Goal: Information Seeking & Learning: Learn about a topic

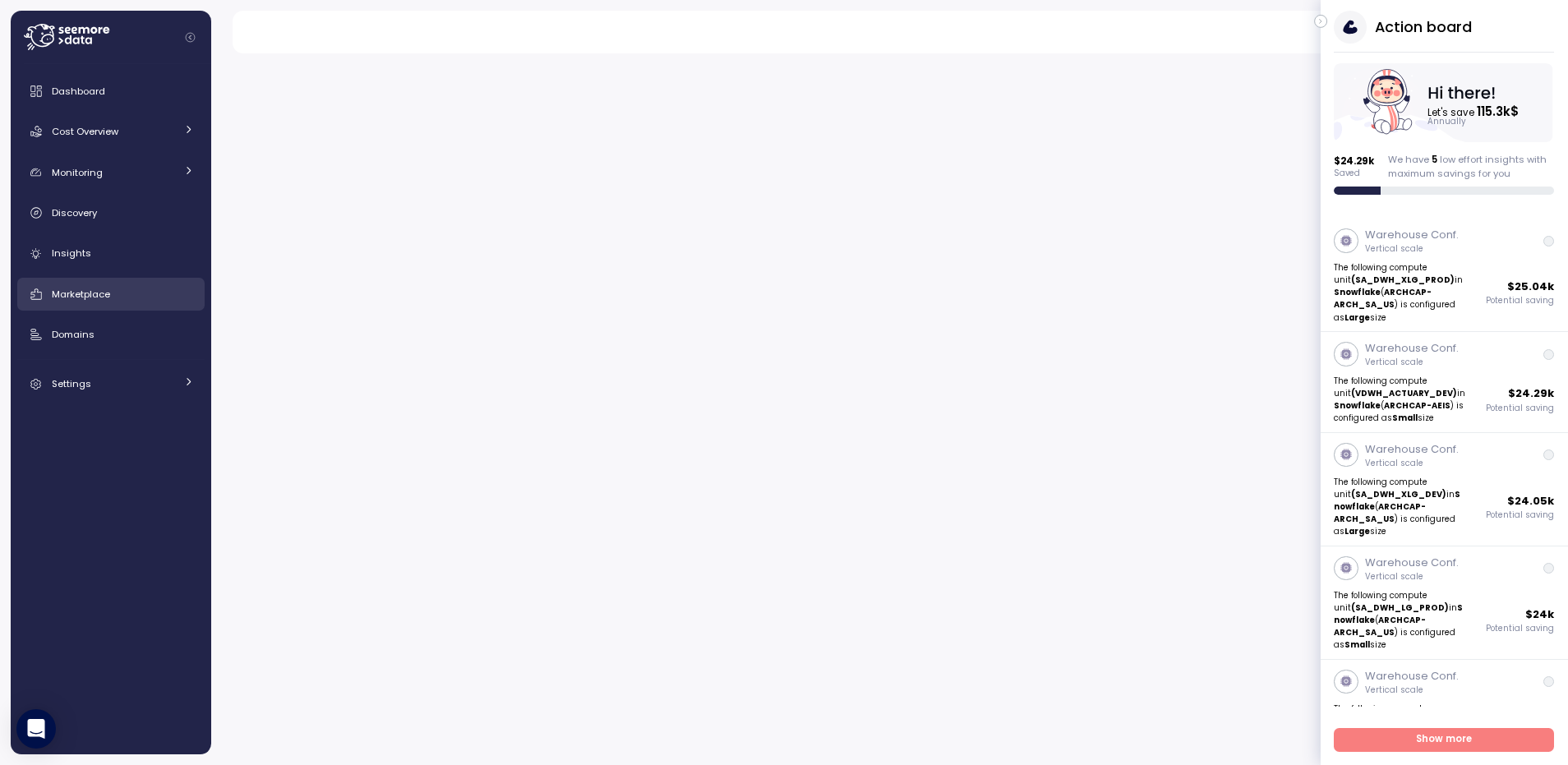
click at [80, 296] on span "Marketplace" at bounding box center [81, 294] width 58 height 13
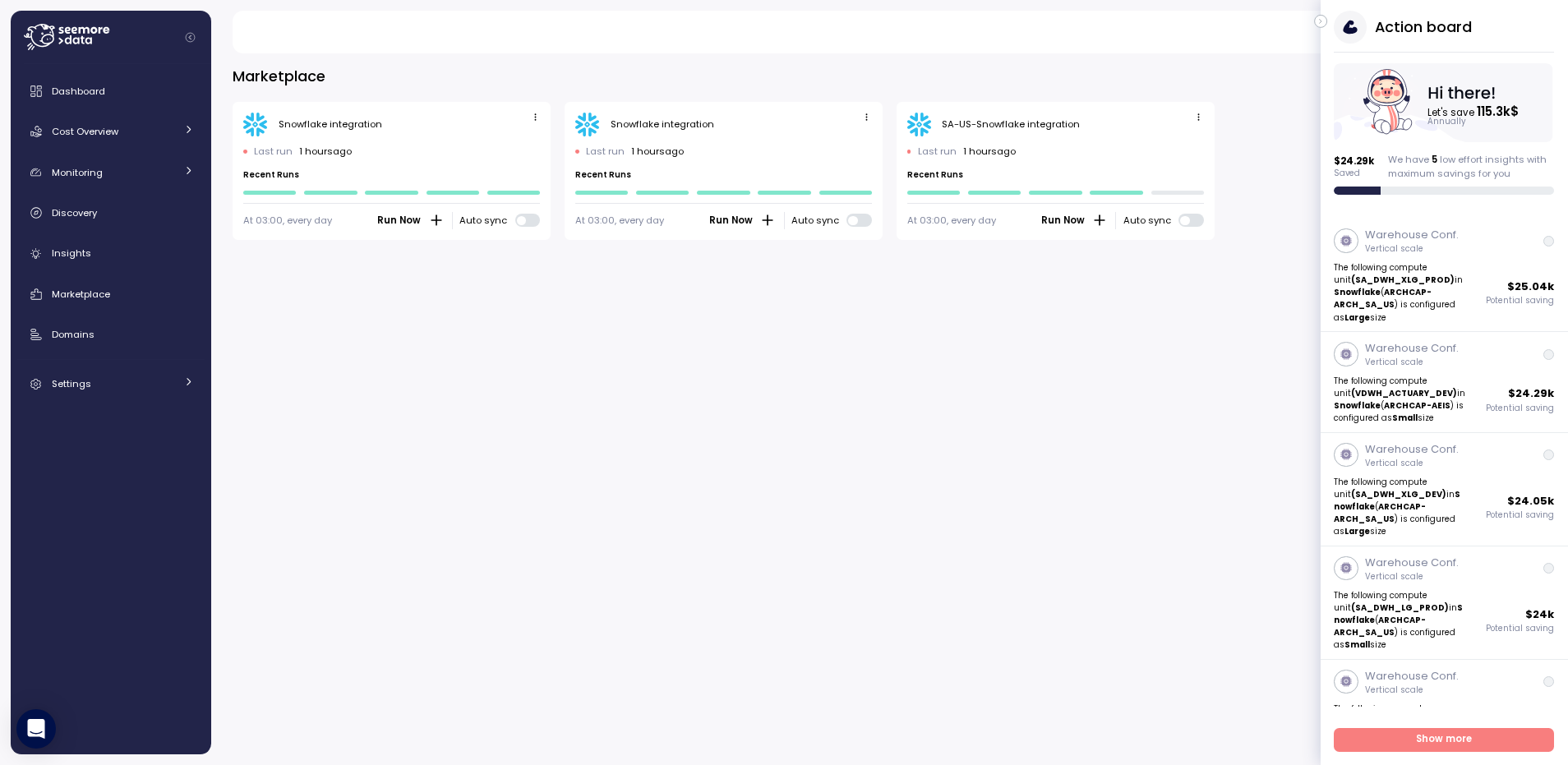
click at [1319, 23] on icon "button" at bounding box center [1321, 21] width 8 height 20
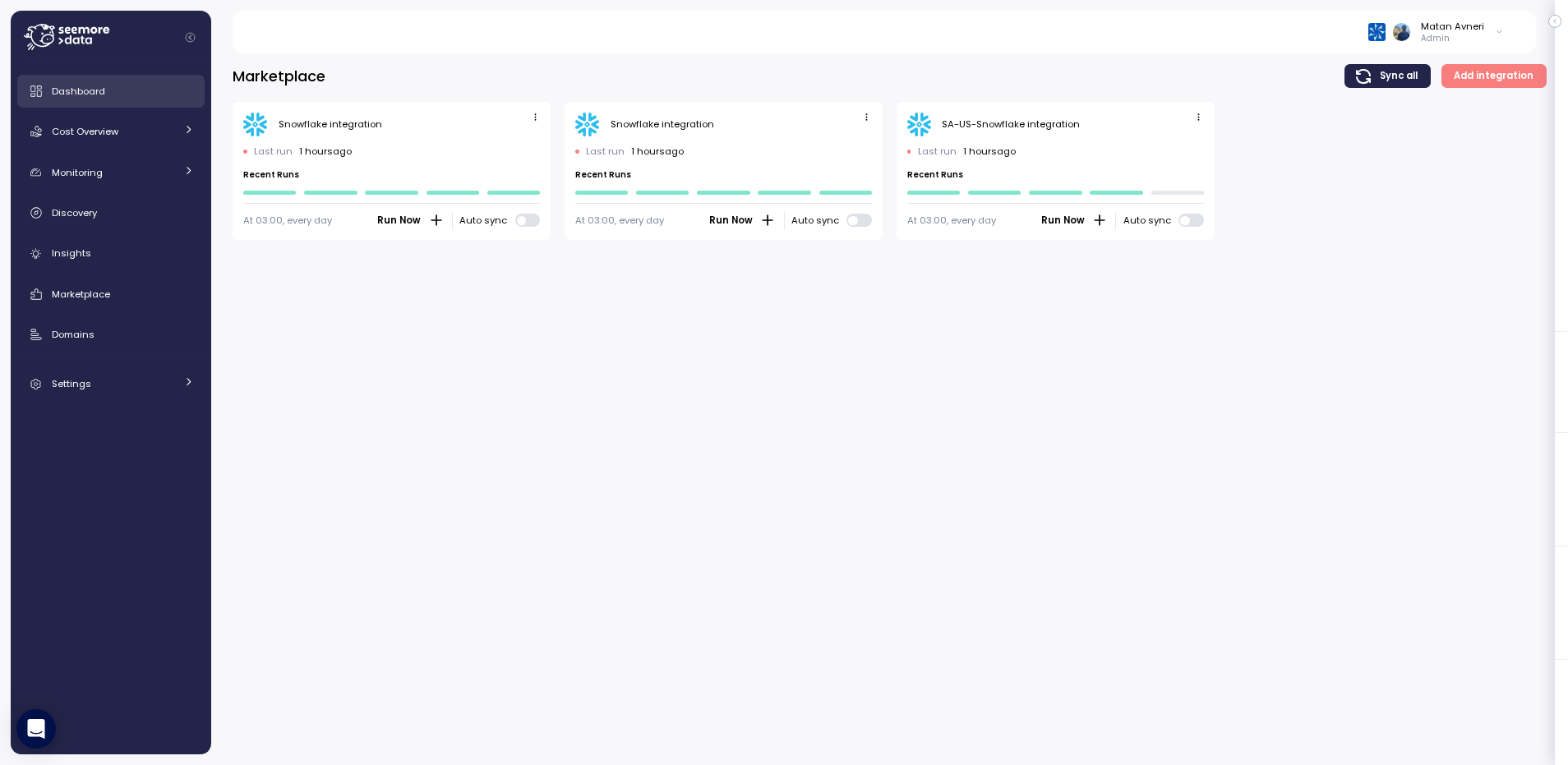
click at [65, 83] on div "Dashboard" at bounding box center [122, 91] width 142 height 16
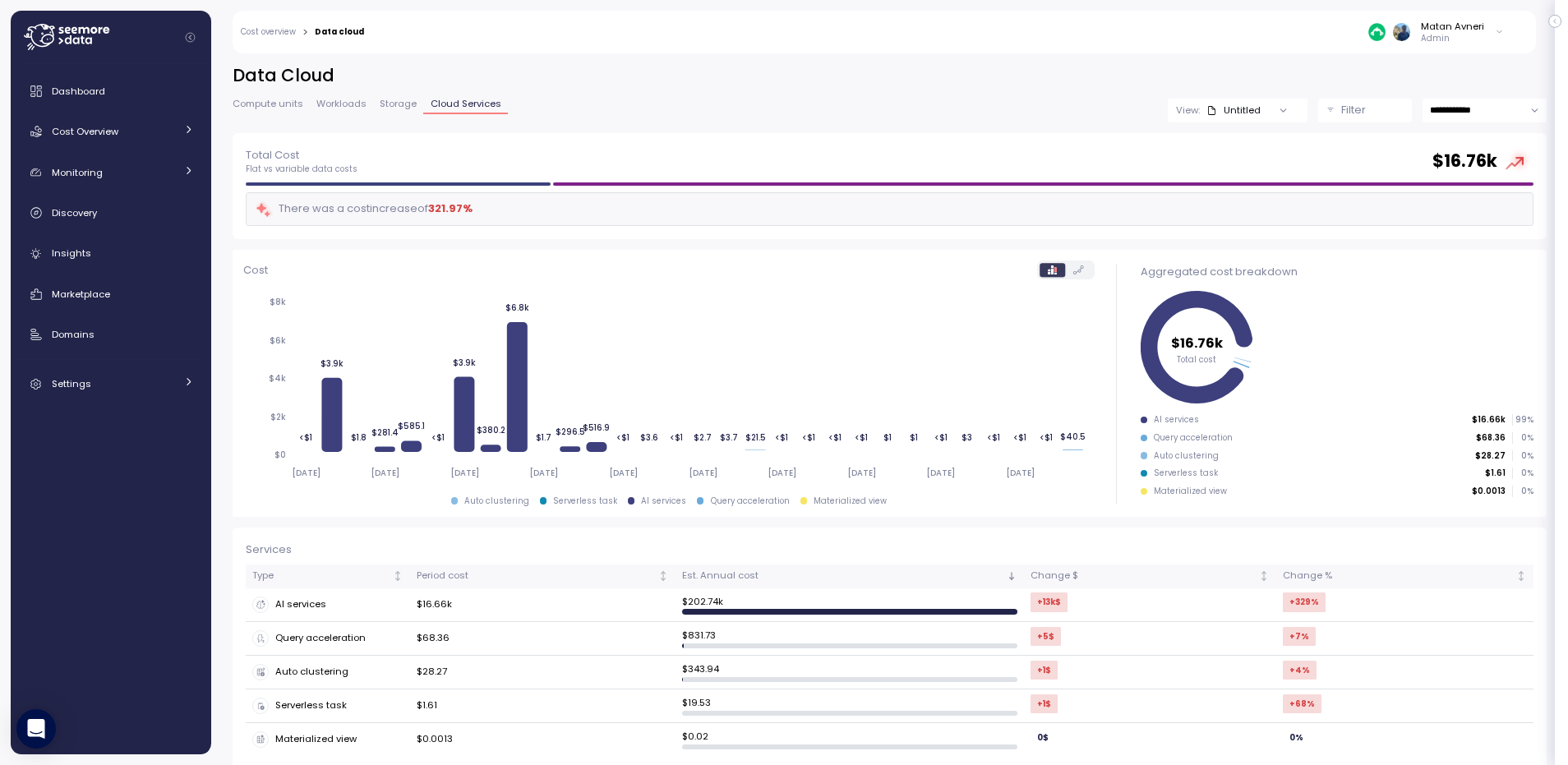
click at [401, 107] on span "Storage" at bounding box center [398, 104] width 37 height 9
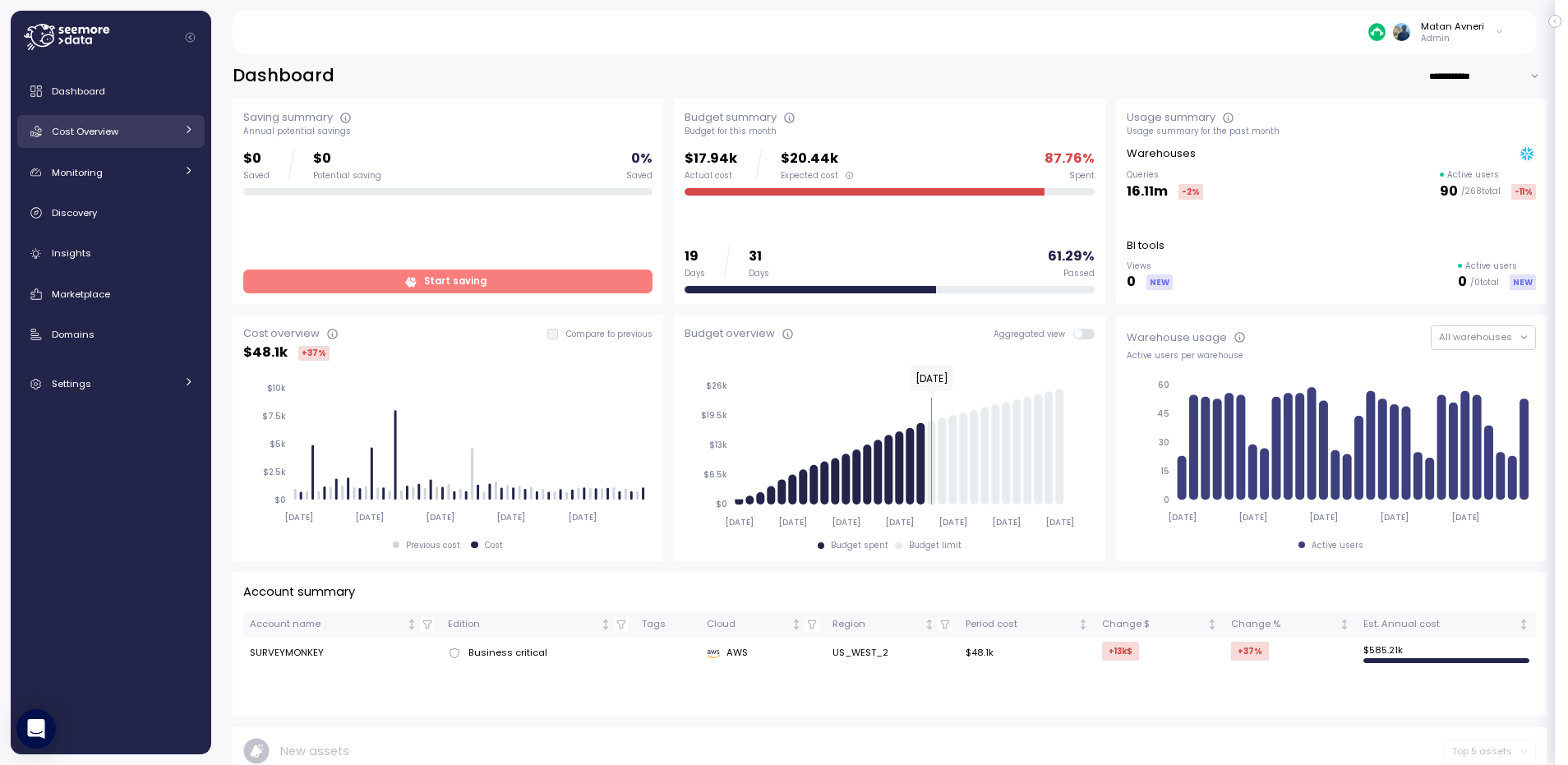
click at [108, 125] on span "Cost Overview" at bounding box center [84, 131] width 66 height 13
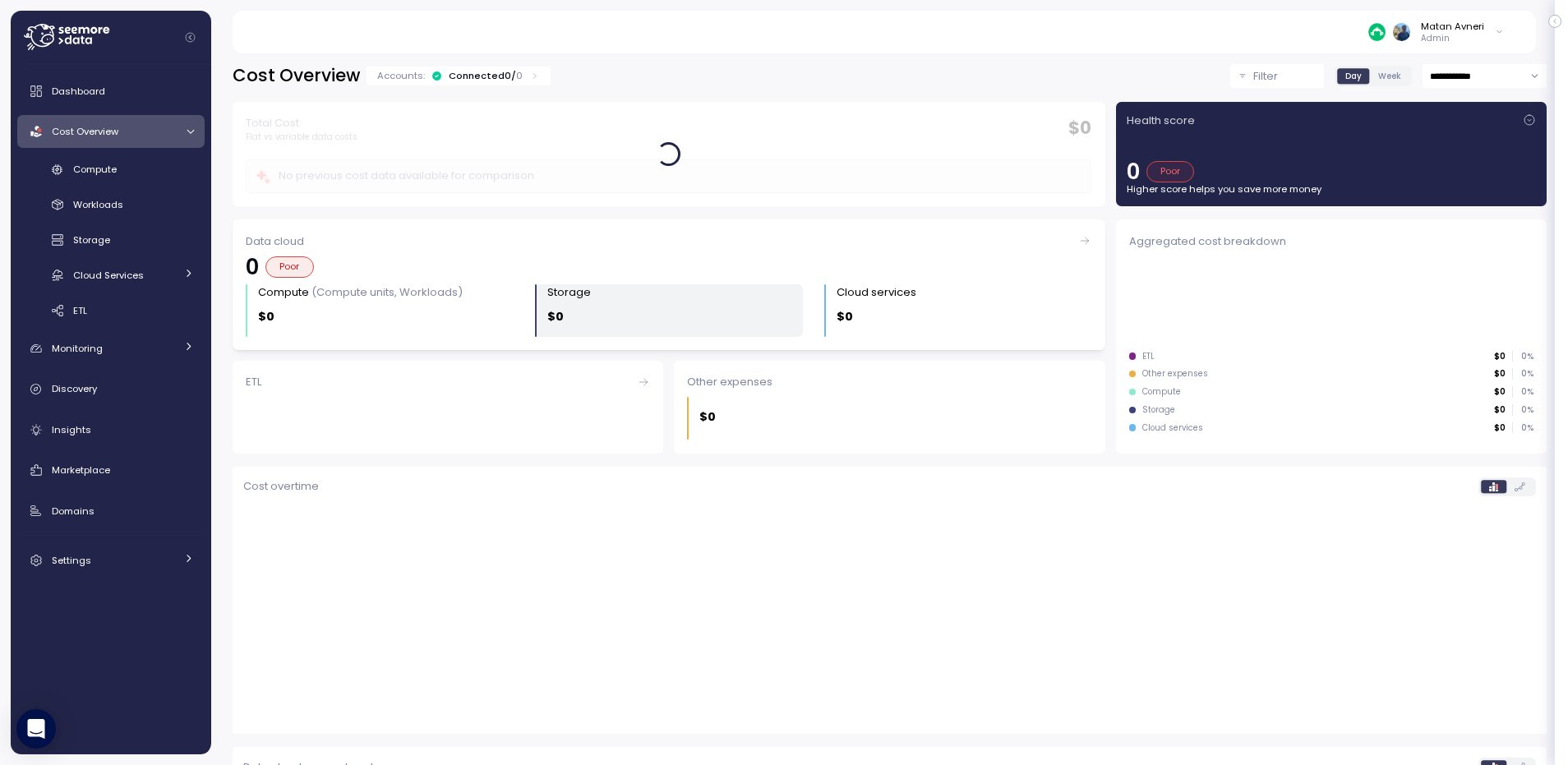
click at [605, 315] on div "$0" at bounding box center [675, 317] width 255 height 19
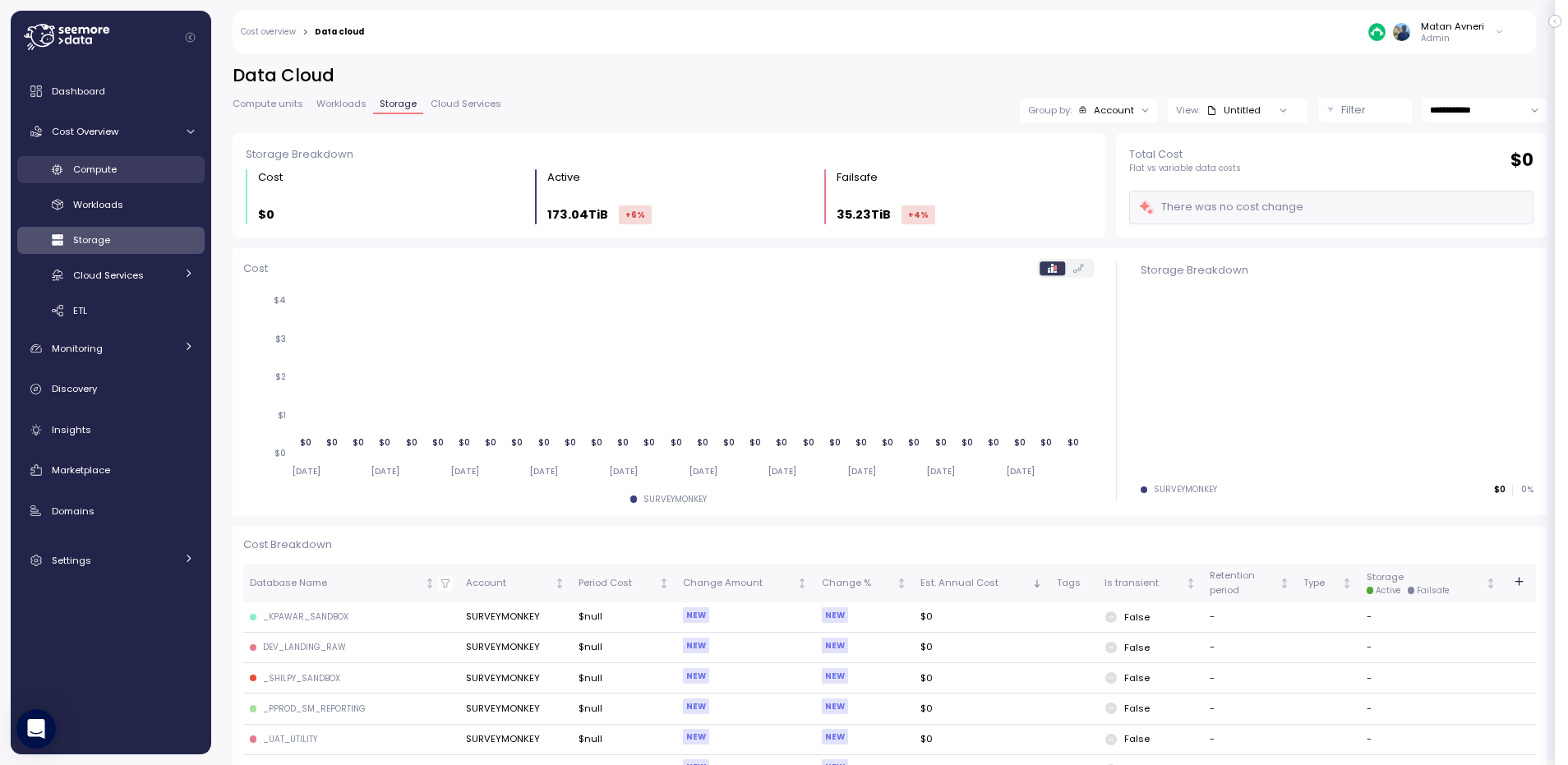
click at [144, 162] on div "Compute" at bounding box center [133, 168] width 121 height 16
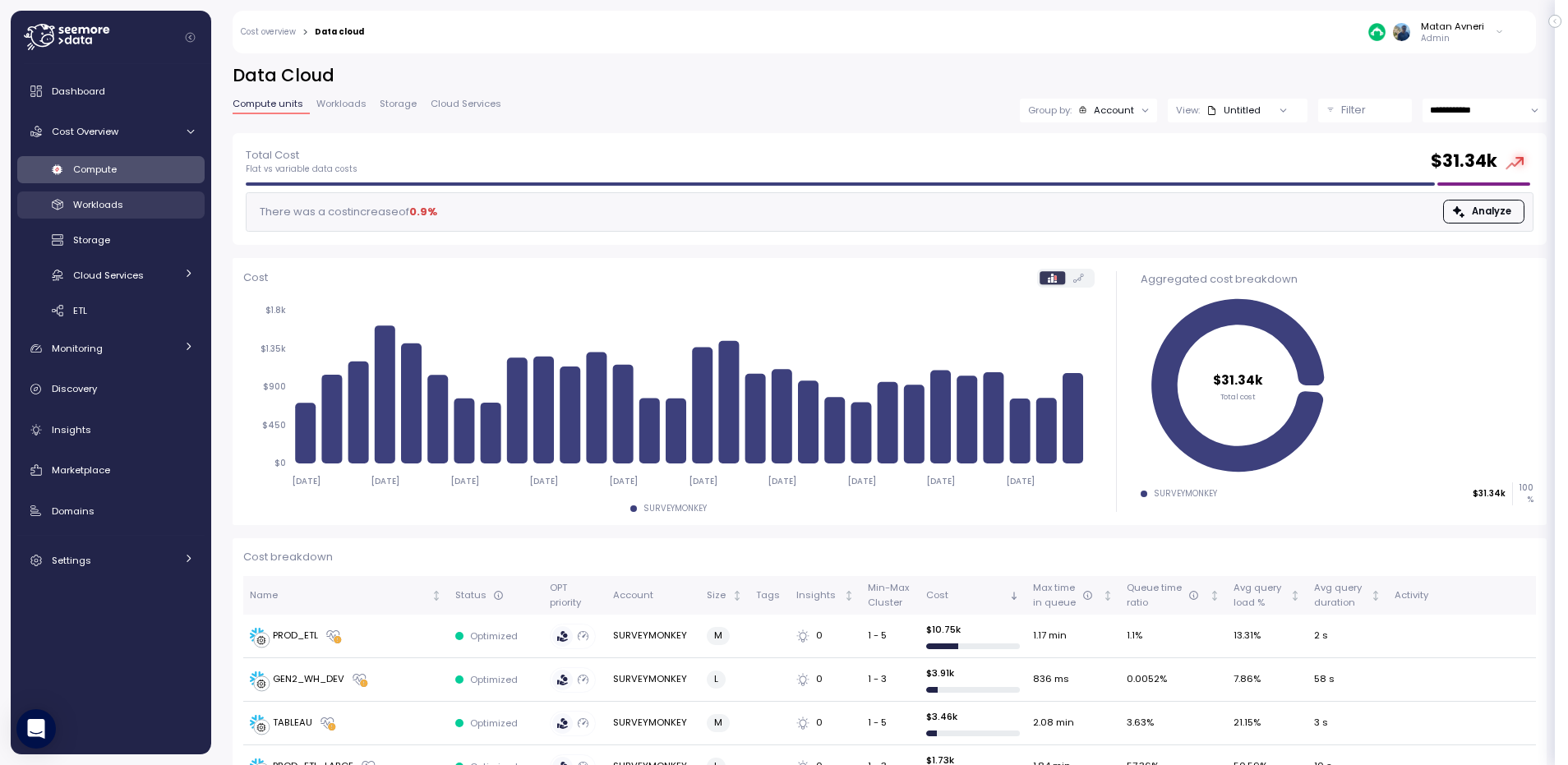
click at [127, 197] on div "Workloads" at bounding box center [133, 205] width 121 height 16
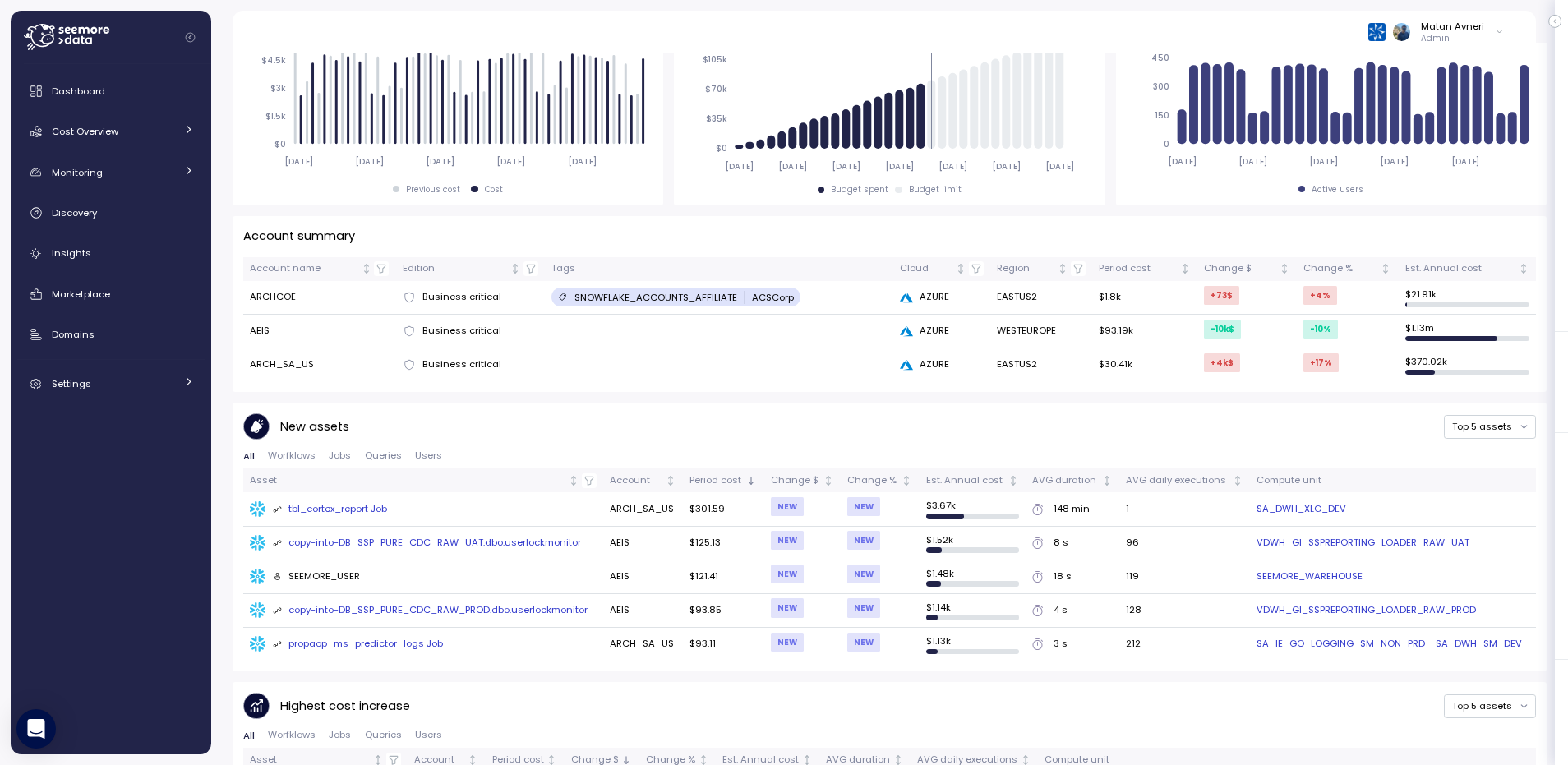
scroll to position [401, 0]
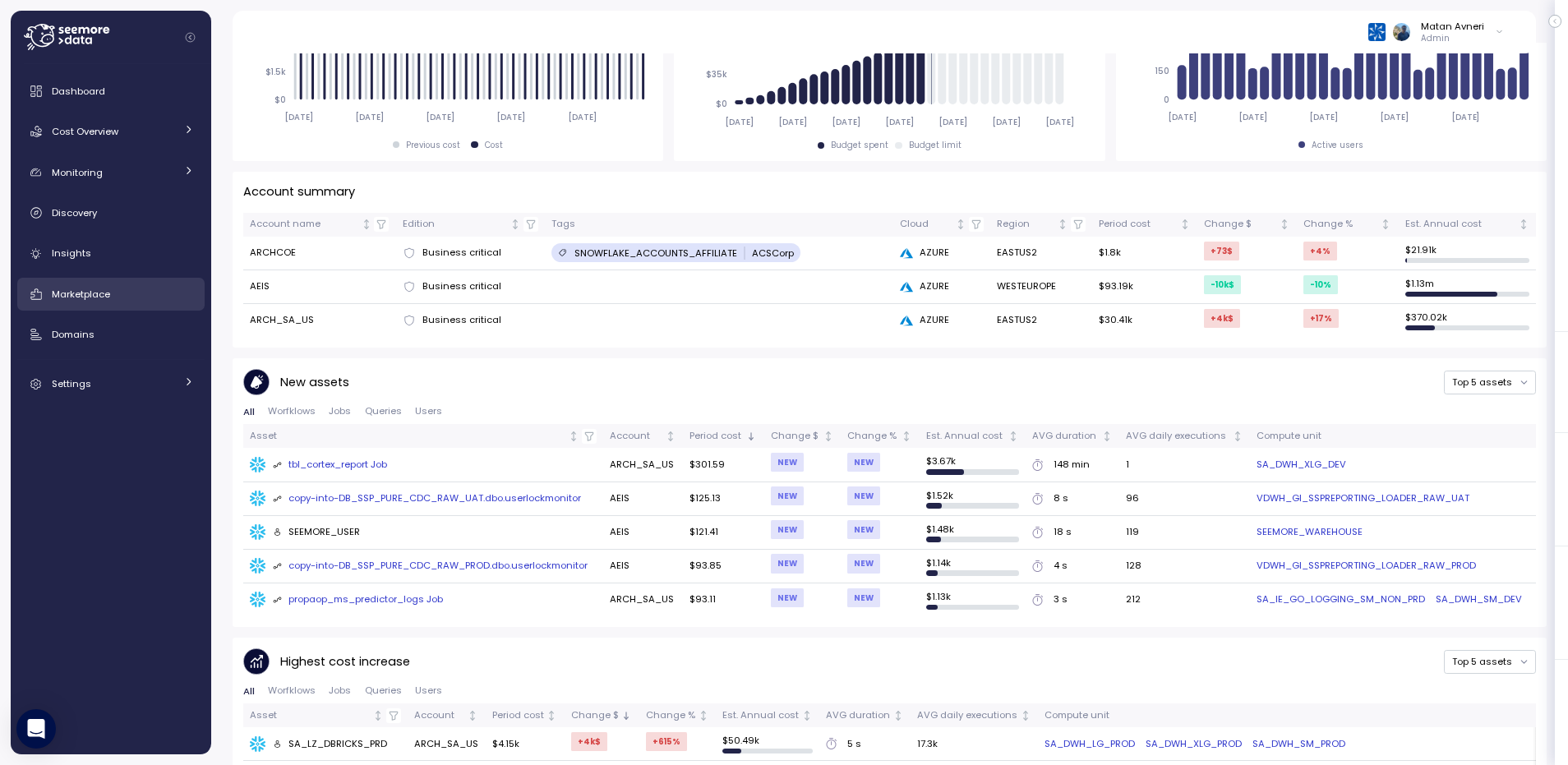
click at [79, 294] on span "Marketplace" at bounding box center [81, 294] width 58 height 13
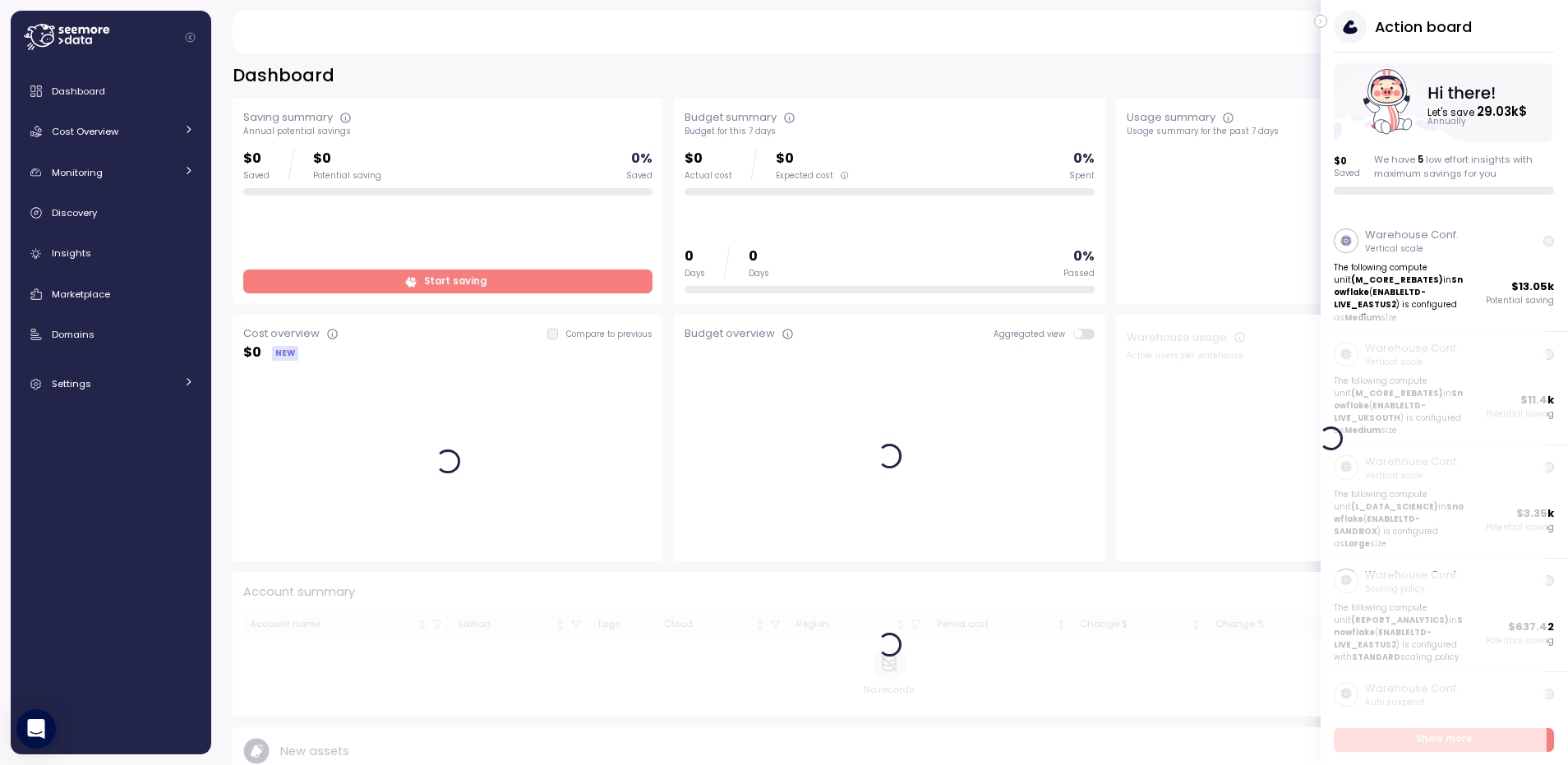
click at [1322, 15] on icon "button" at bounding box center [1321, 21] width 8 height 20
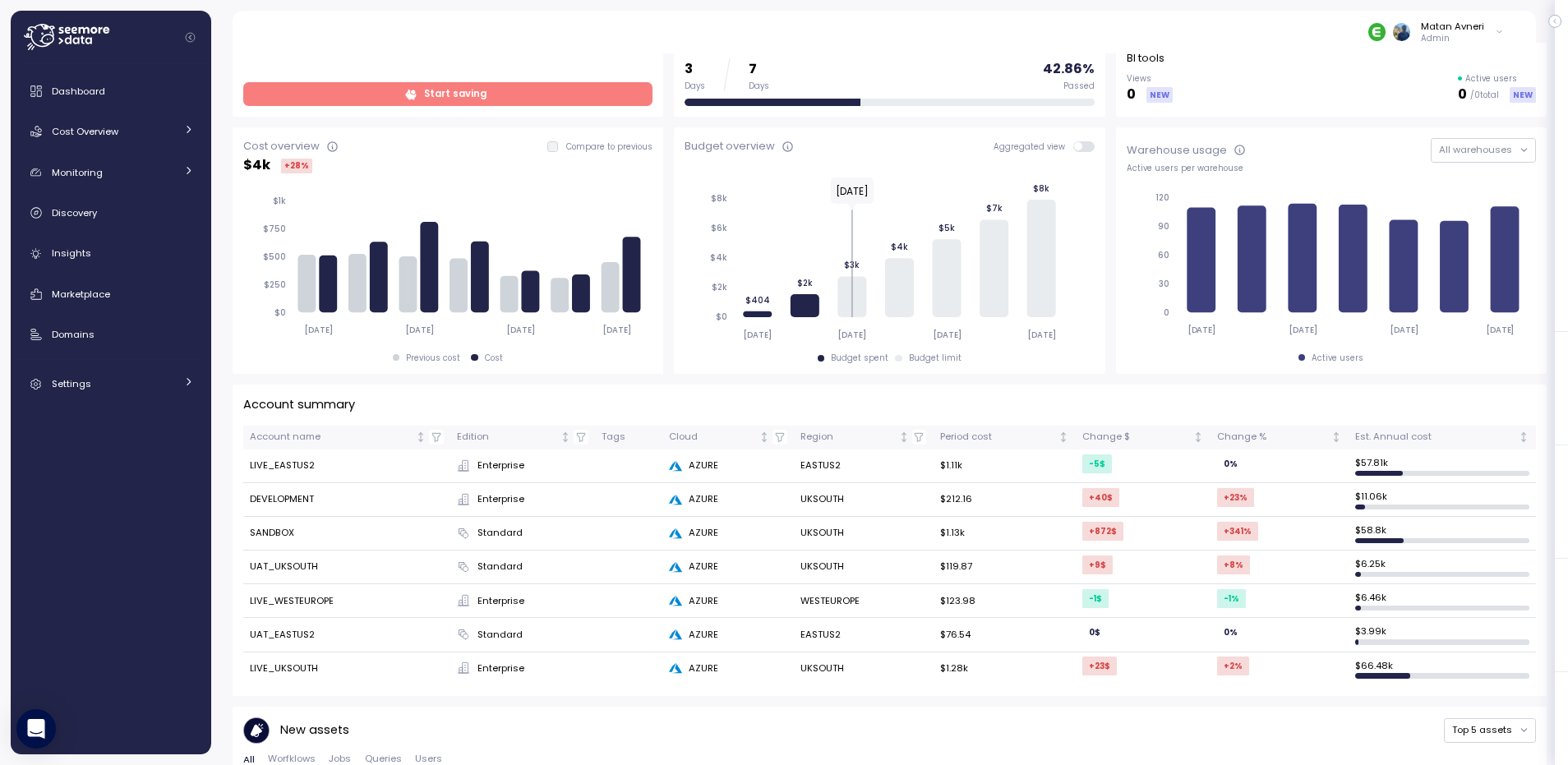
scroll to position [158, 0]
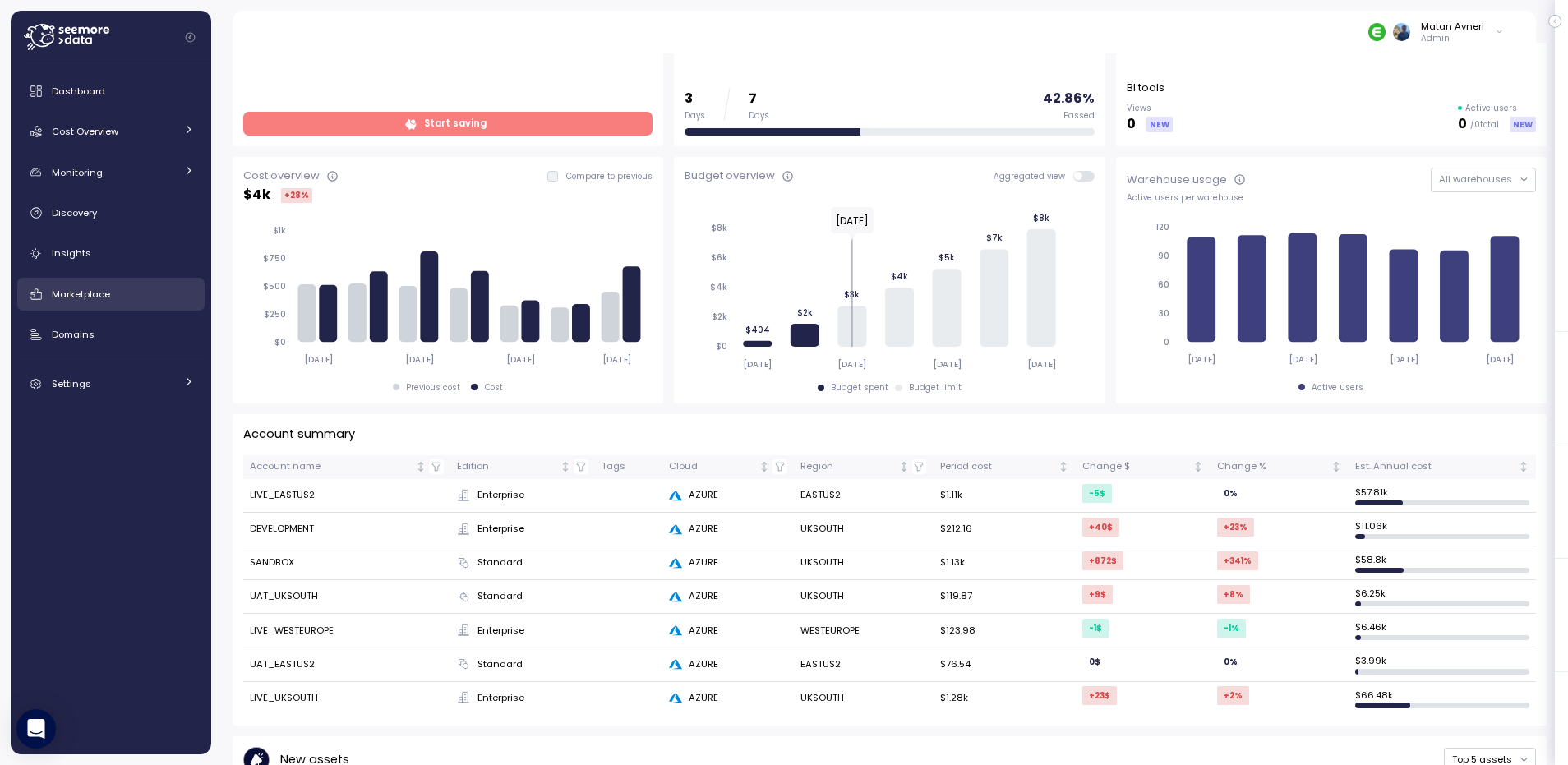
click at [82, 292] on span "Marketplace" at bounding box center [81, 294] width 58 height 13
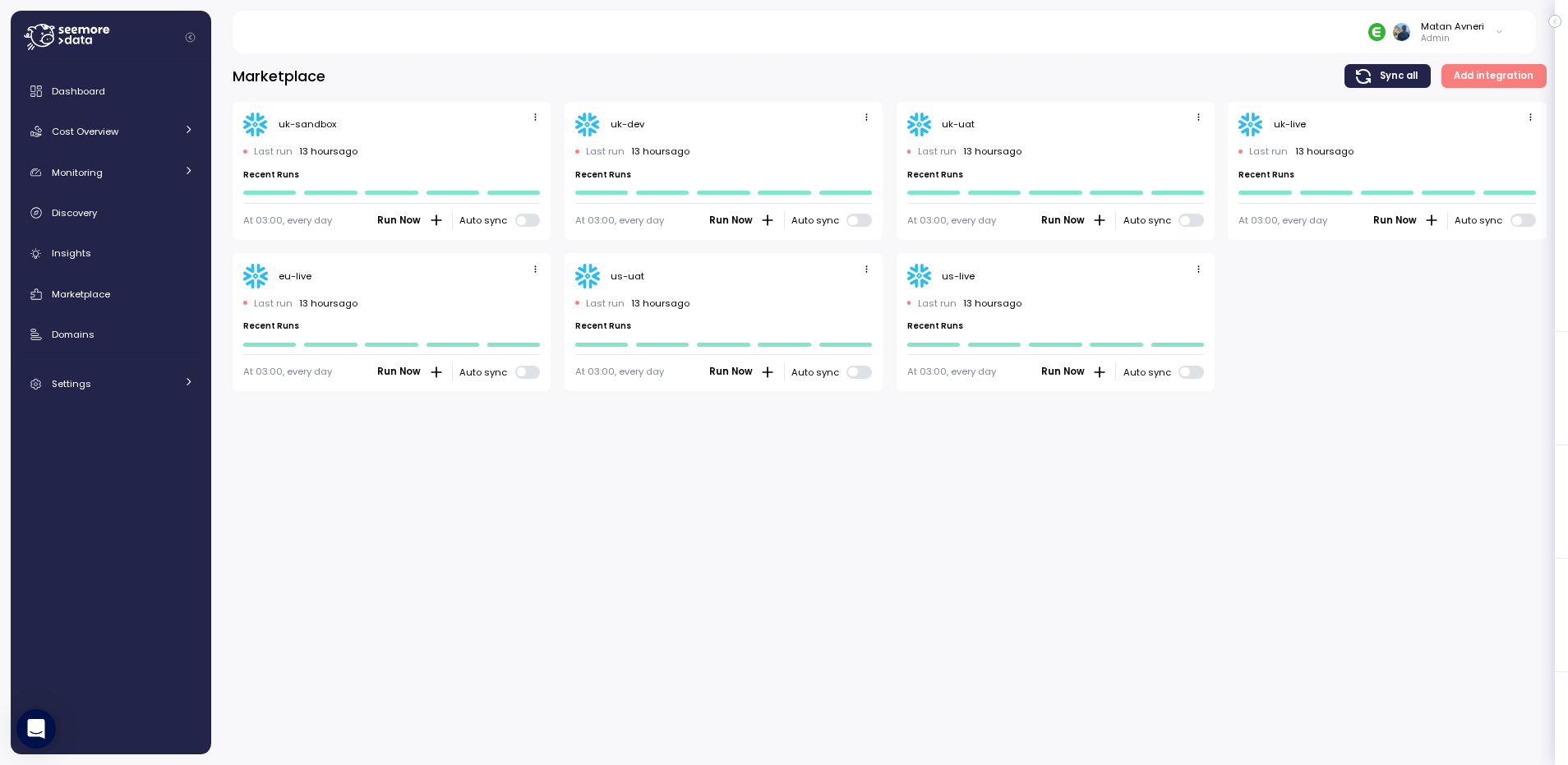
click at [532, 112] on icon "button" at bounding box center [536, 117] width 10 height 10
click at [525, 144] on div "Edit" at bounding box center [518, 148] width 29 height 15
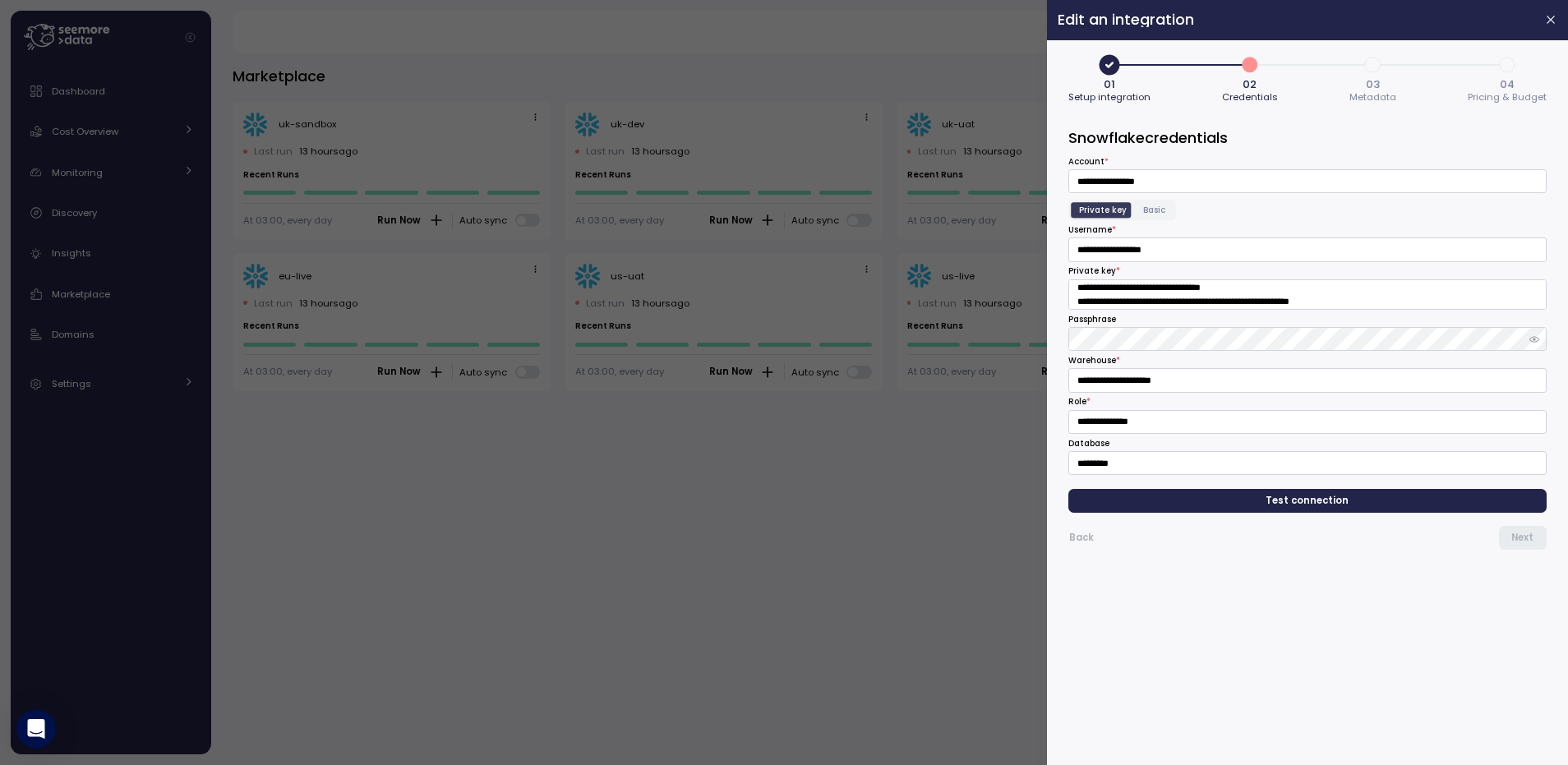
click at [1360, 67] on span "3" at bounding box center [1373, 64] width 28 height 28
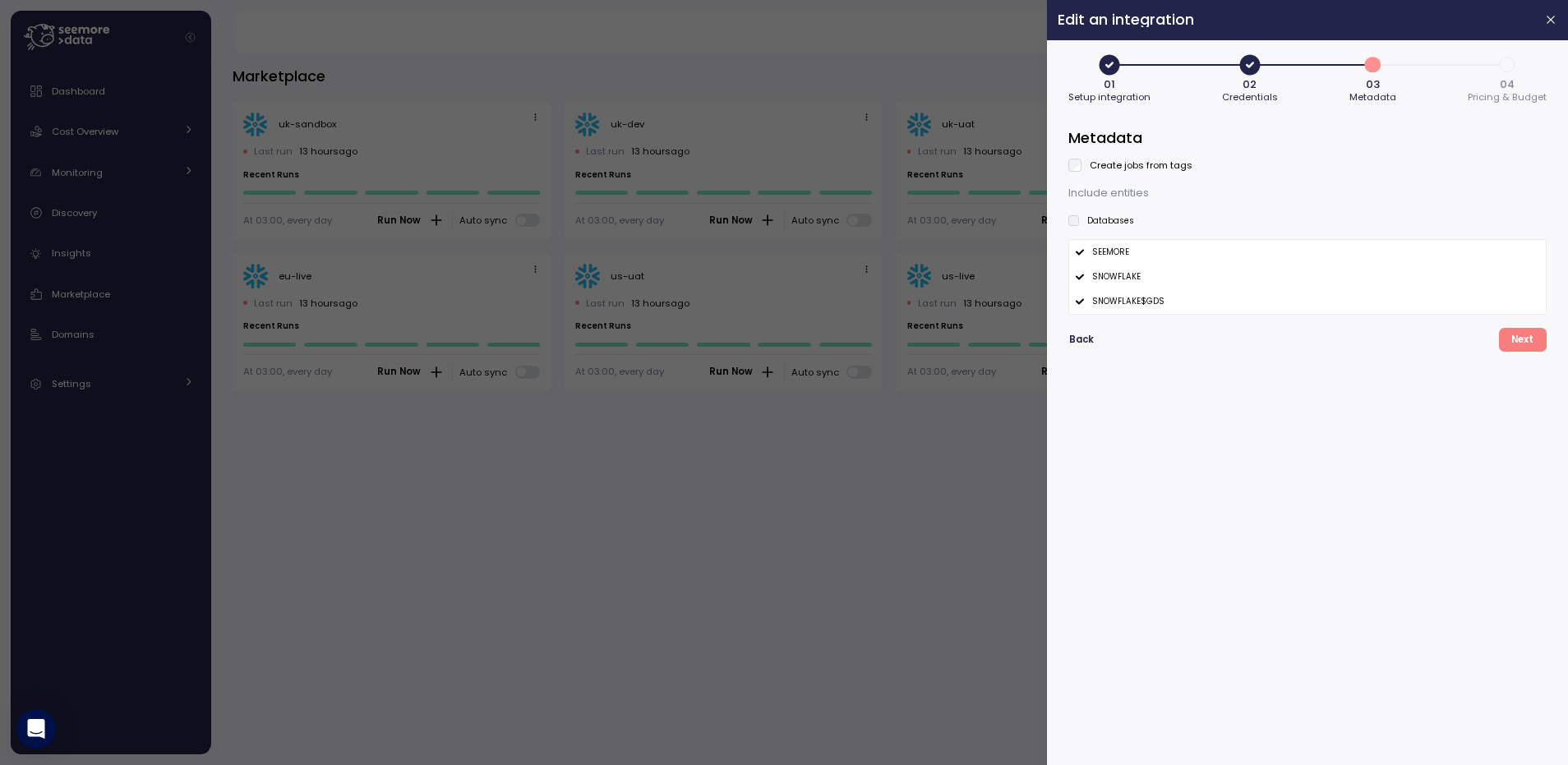
click at [630, 481] on div at bounding box center [784, 382] width 1568 height 765
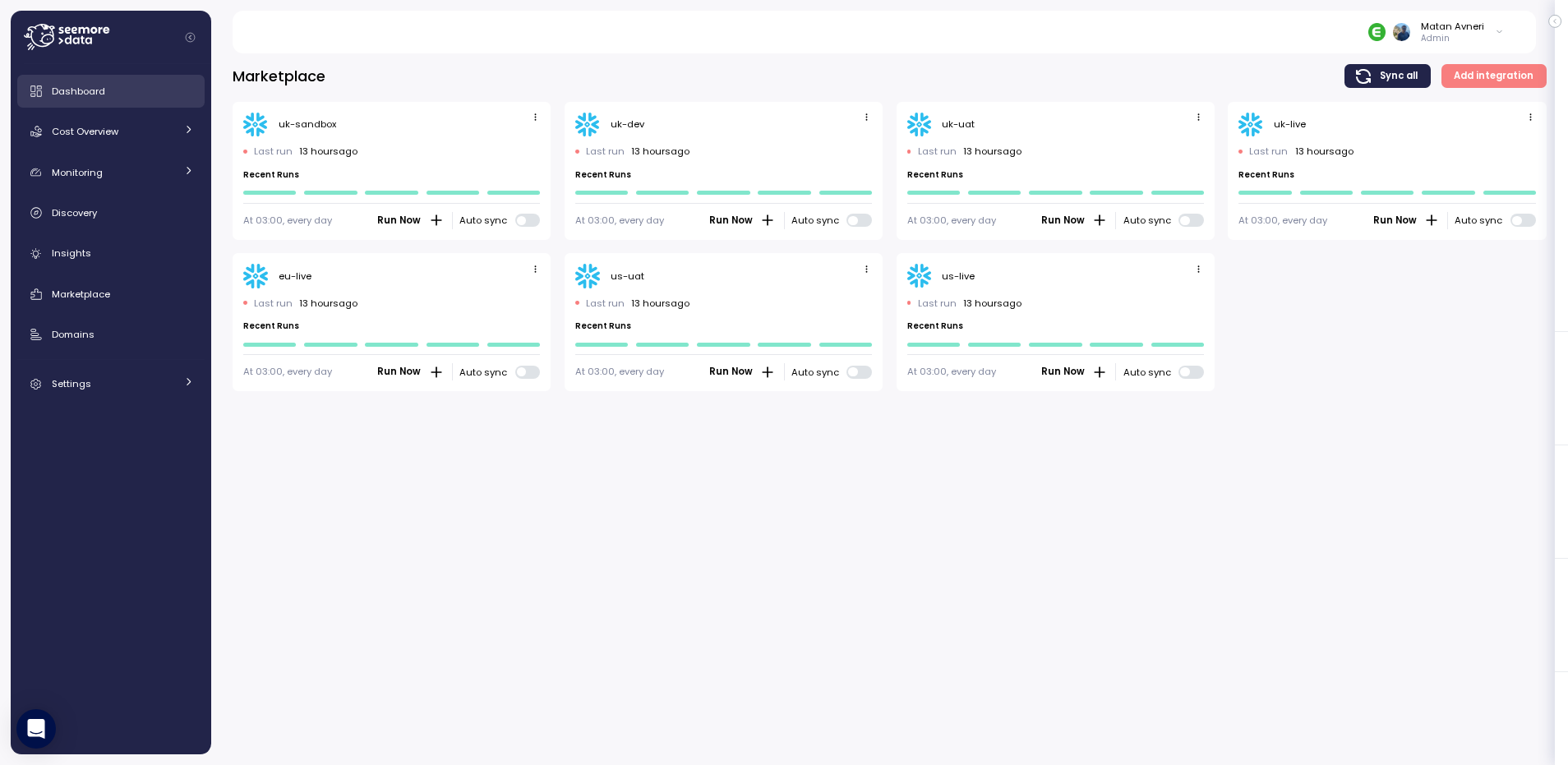
click at [139, 83] on div "Dashboard" at bounding box center [122, 91] width 142 height 16
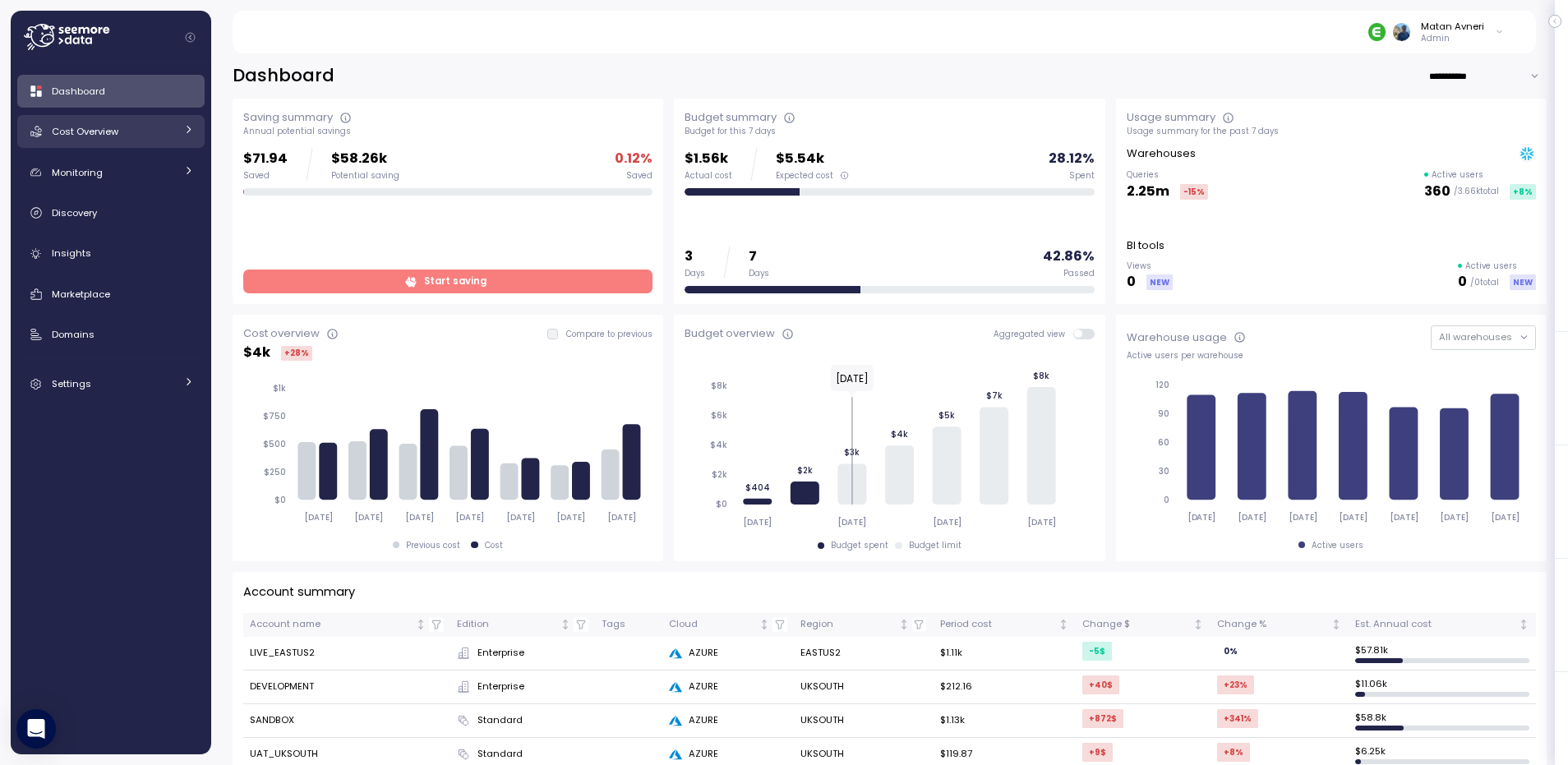
click at [111, 130] on span "Cost Overview" at bounding box center [84, 131] width 66 height 13
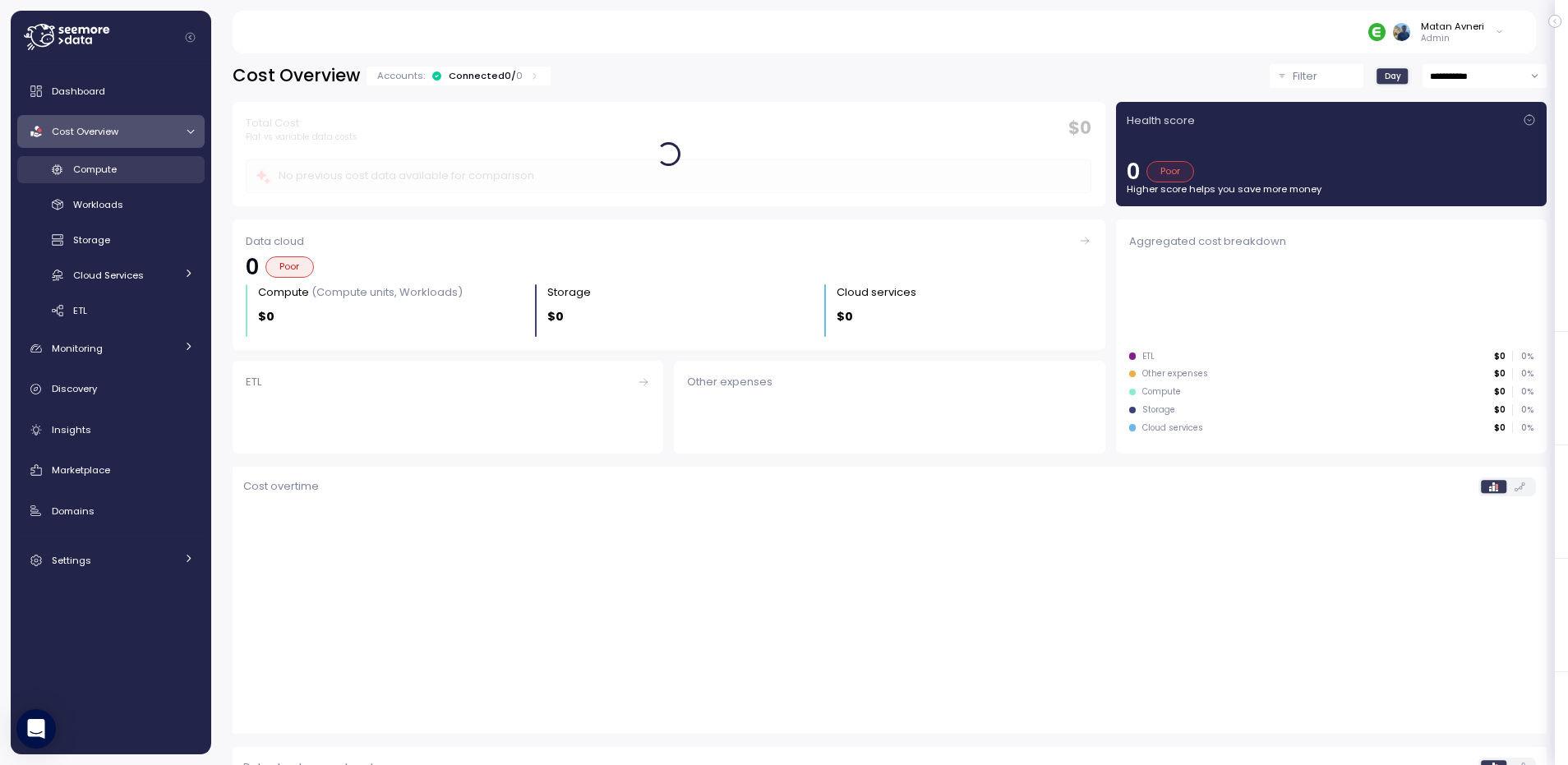
click at [108, 167] on span "Compute" at bounding box center [95, 168] width 44 height 13
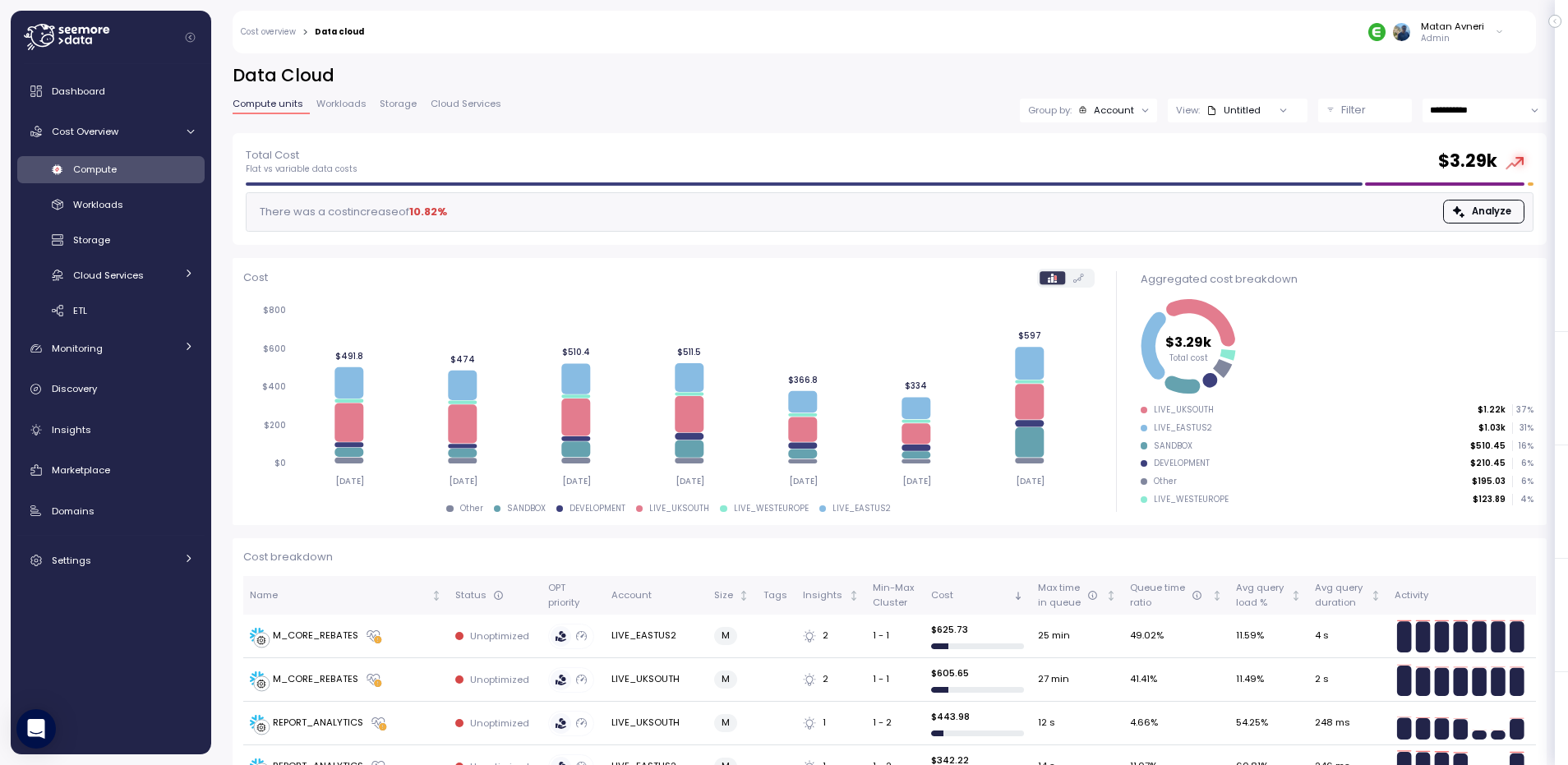
click at [384, 114] on div "Compute units Workloads Storage Cloud Services" at bounding box center [371, 110] width 275 height 21
click at [389, 105] on span "Storage" at bounding box center [398, 104] width 37 height 9
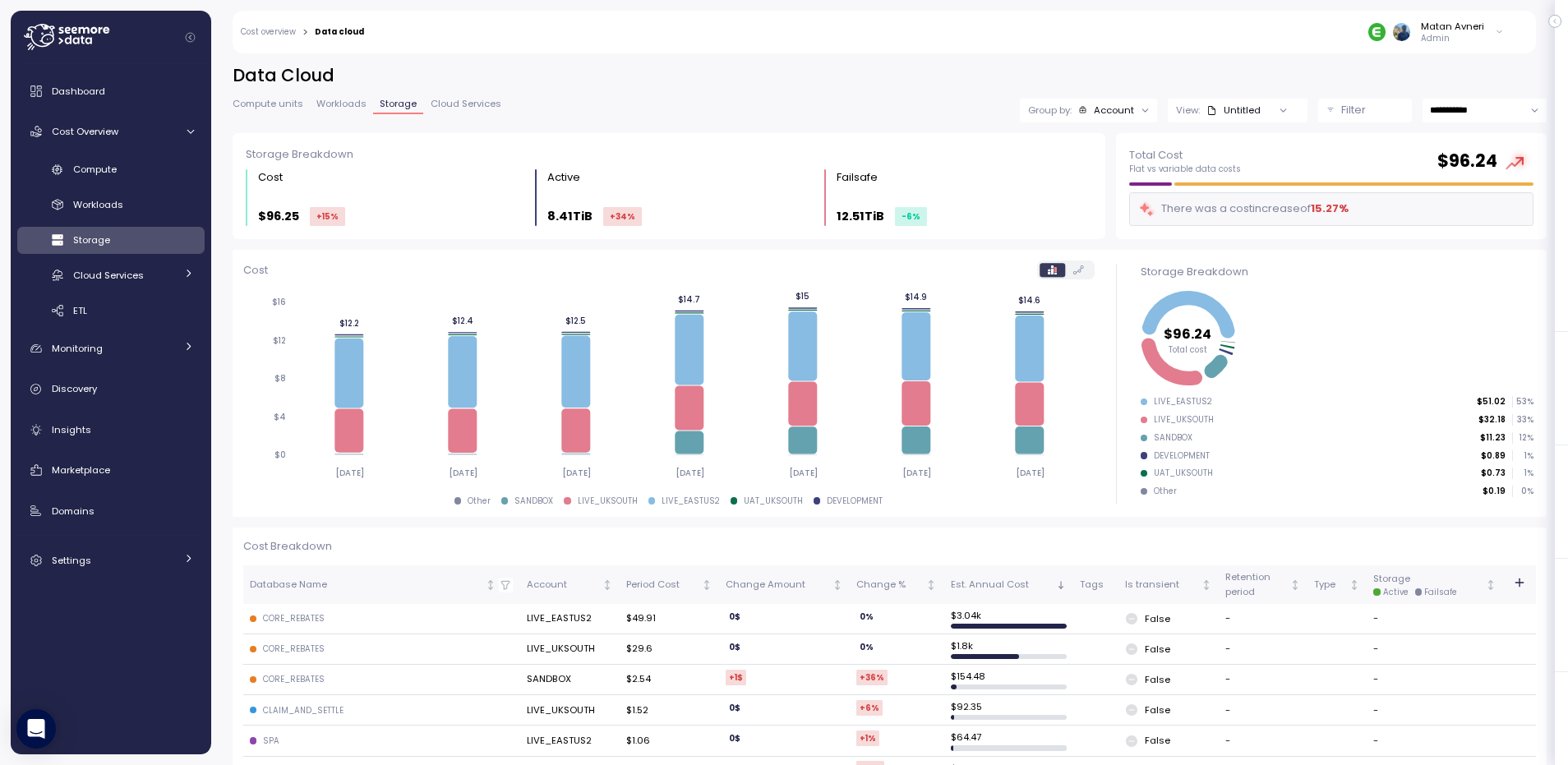
click at [1078, 107] on div "Account" at bounding box center [1106, 109] width 57 height 13
click at [1076, 174] on p "Database" at bounding box center [1093, 173] width 47 height 13
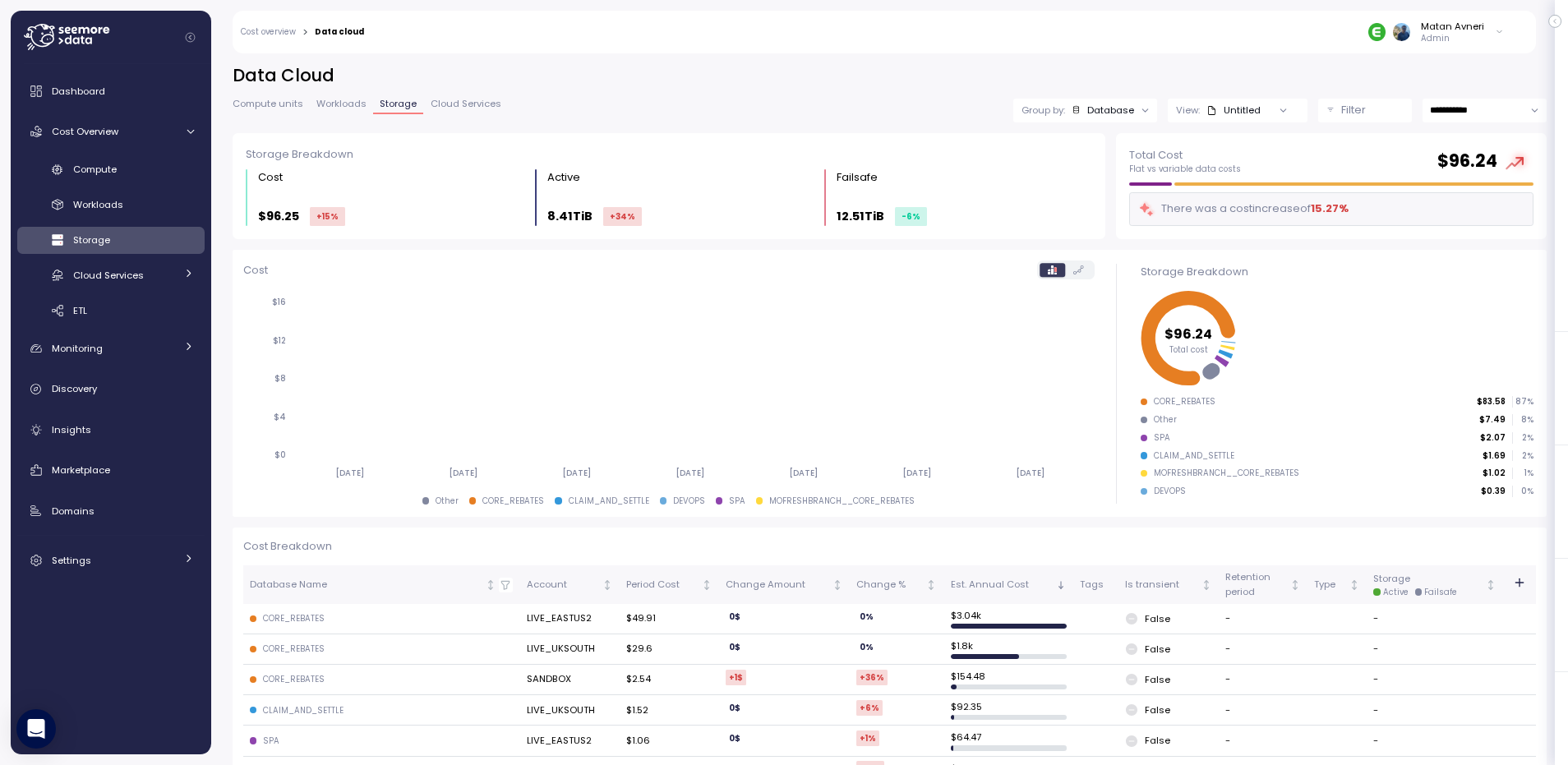
click at [1341, 105] on p "Filter" at bounding box center [1353, 110] width 25 height 16
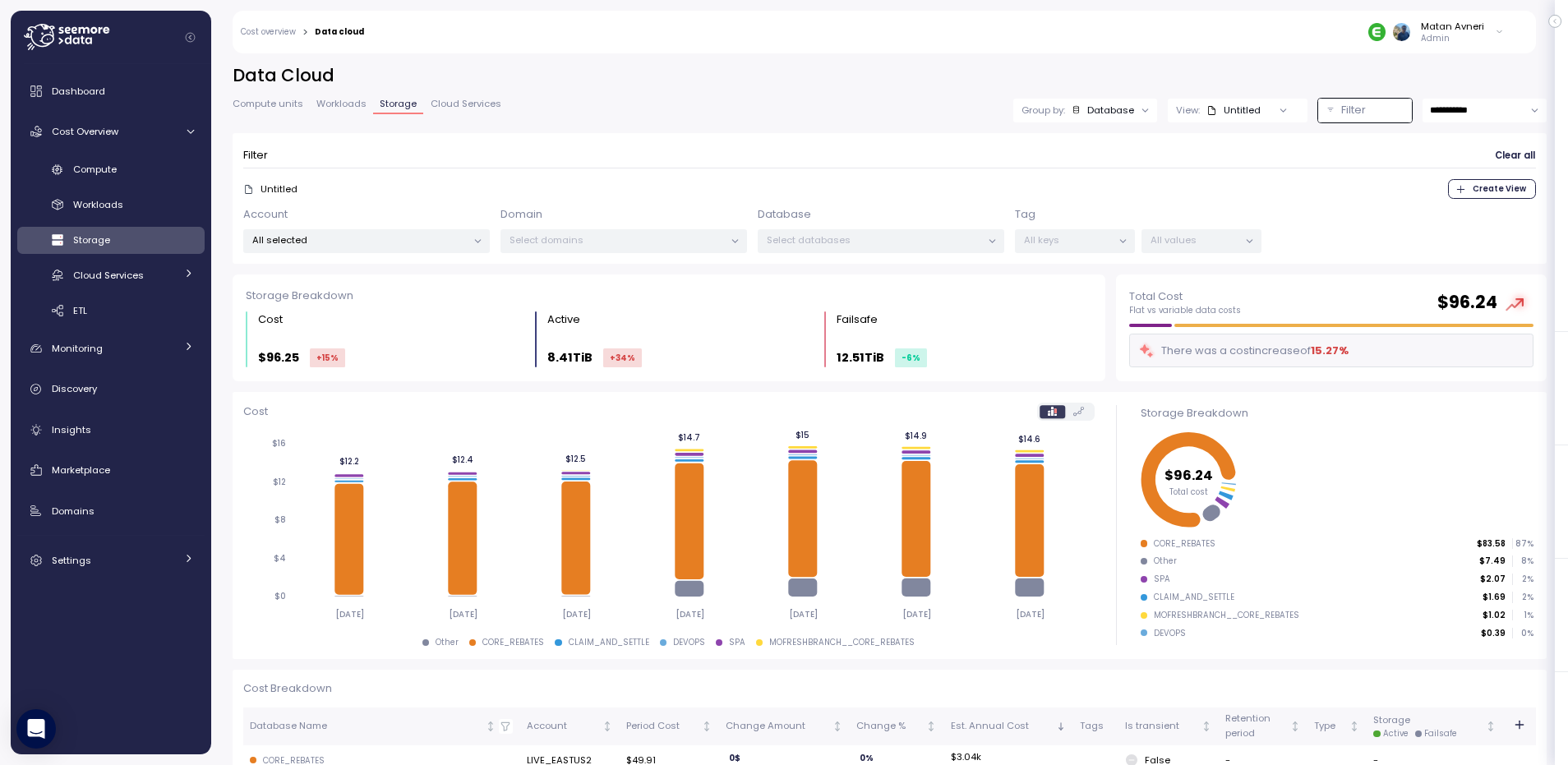
click at [314, 241] on p "All selected" at bounding box center [360, 240] width 215 height 13
